Goal: Communication & Community: Answer question/provide support

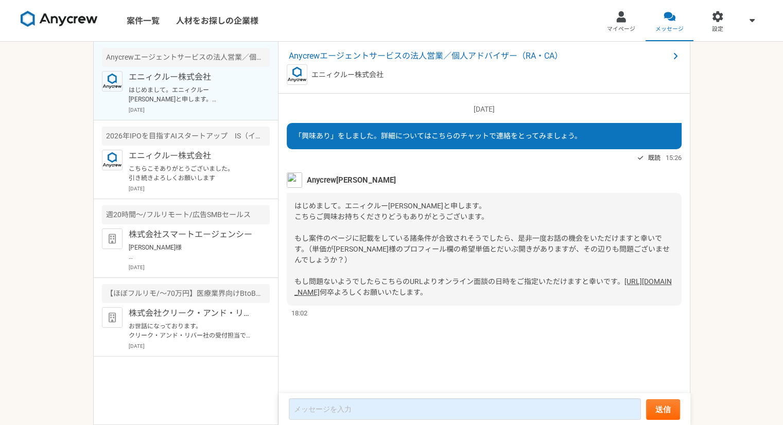
click at [381, 138] on span "「興味あり」をしました。詳細についてはこちらのチャットで連絡をとってみましょう。" at bounding box center [437, 136] width 287 height 8
click at [355, 80] on div "エニィクルー株式会社" at bounding box center [484, 74] width 395 height 21
click at [361, 57] on span "Anycrewエージェントサービスの法人営業／個人アドバイザー（RA・CA）" at bounding box center [479, 56] width 380 height 12
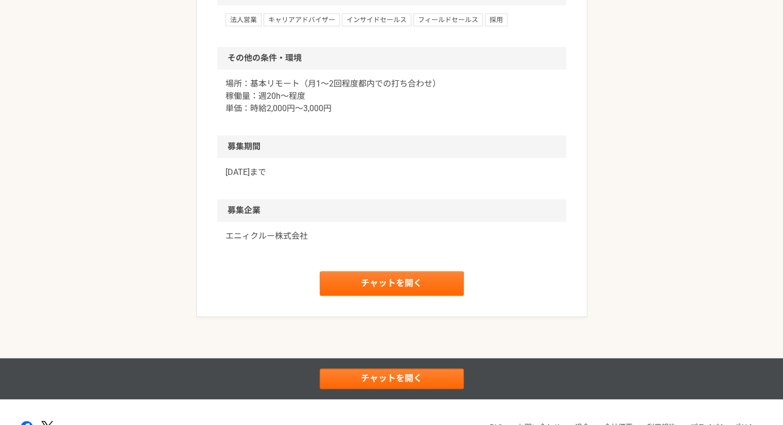
scroll to position [902, 0]
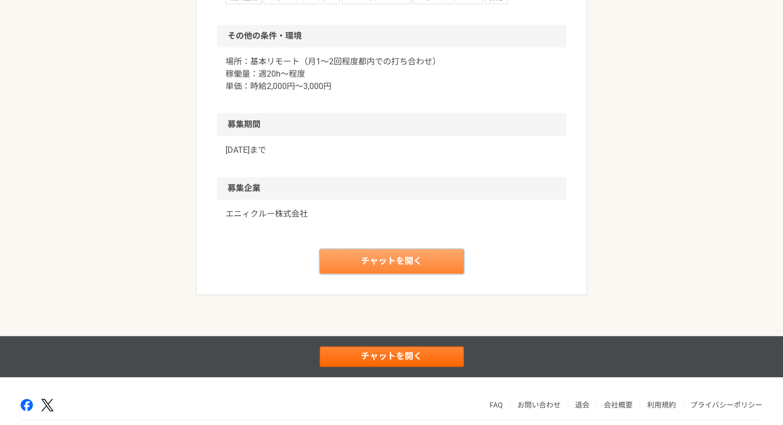
click at [371, 266] on link "チャットを開く" at bounding box center [392, 261] width 144 height 25
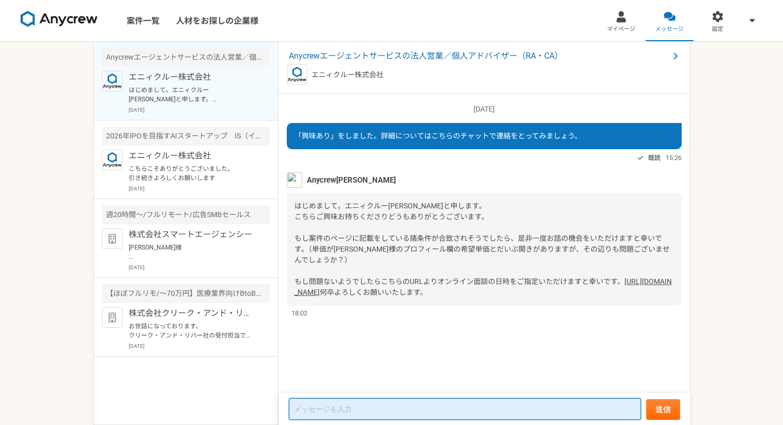
click at [313, 412] on textarea at bounding box center [465, 409] width 352 height 22
type textarea "3"
type textarea "内"
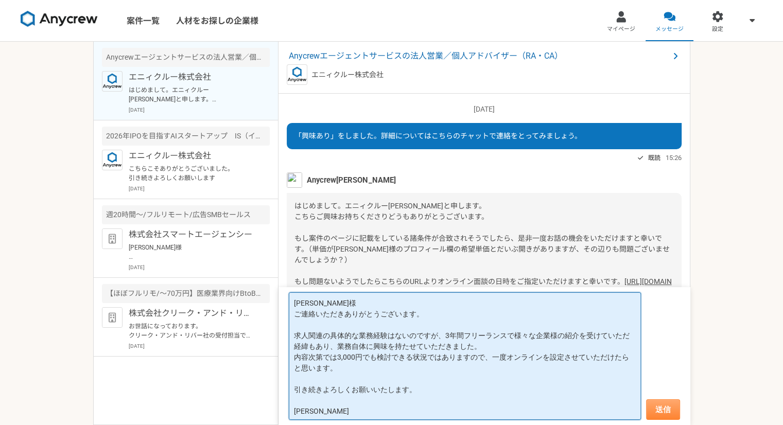
type textarea "[PERSON_NAME]様 ご連絡いただきありがとうございます。 求人関連の具体的な業務経験はないのですが、3年間フリーランスで様々な企業様の紹介を受けてい…"
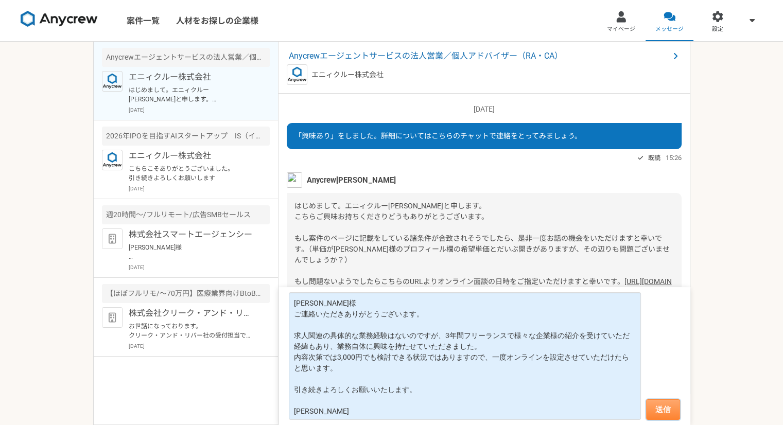
click at [675, 414] on button "送信" at bounding box center [663, 409] width 34 height 21
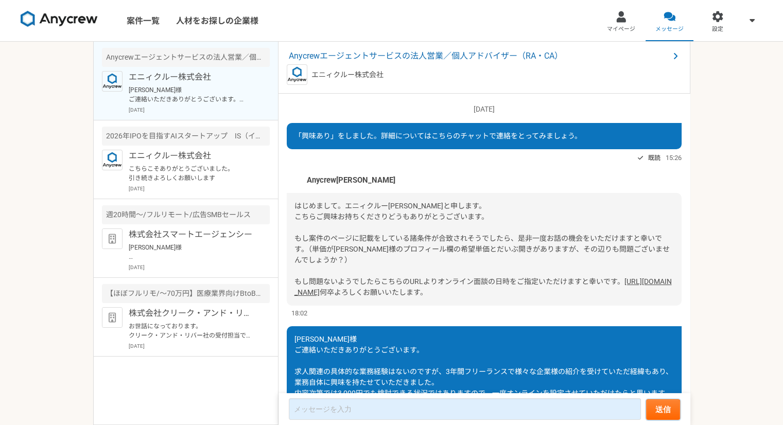
scroll to position [131, 0]
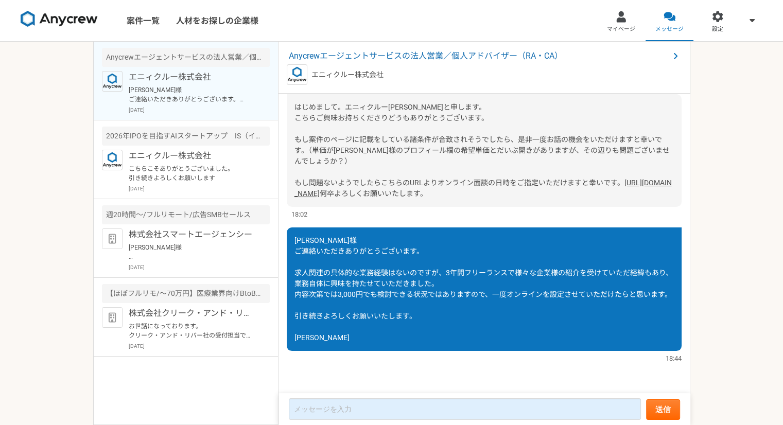
click at [403, 179] on link "[URL][DOMAIN_NAME]" at bounding box center [482, 188] width 377 height 19
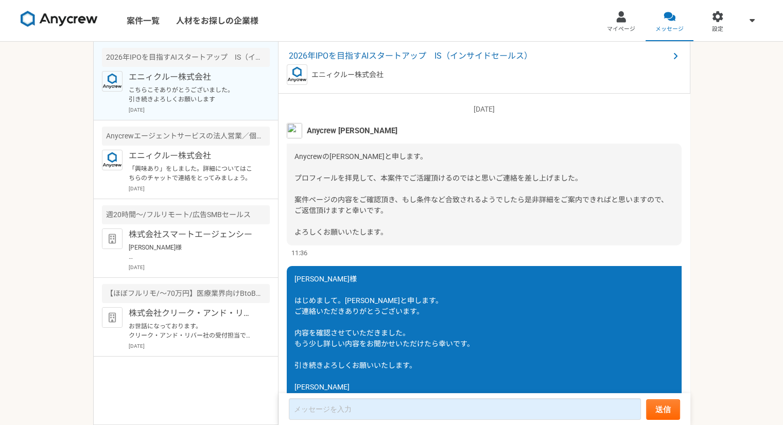
scroll to position [776, 0]
